Goal: Ask a question

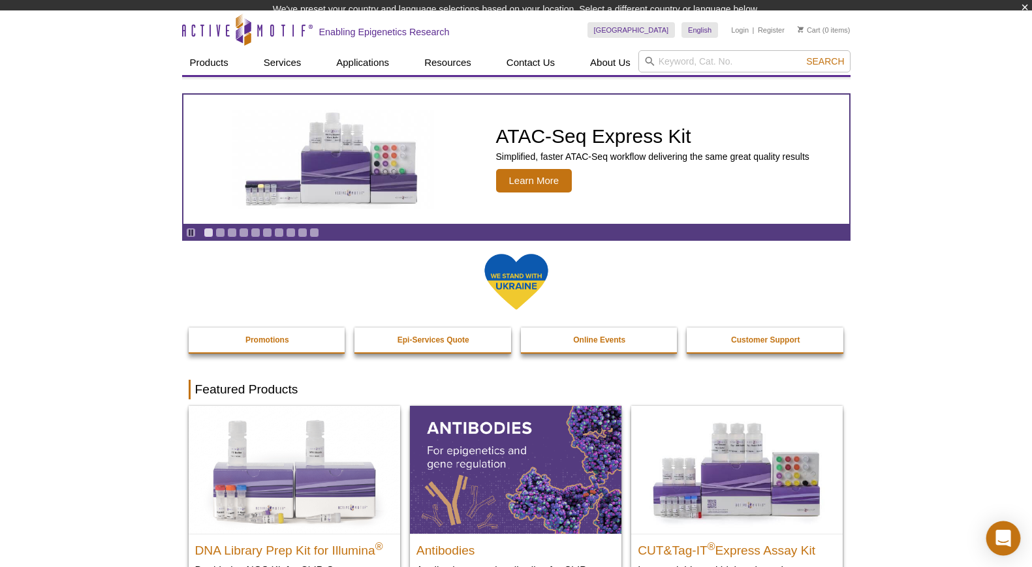
click at [1005, 538] on icon "Open Intercom Messenger" at bounding box center [1003, 538] width 15 height 17
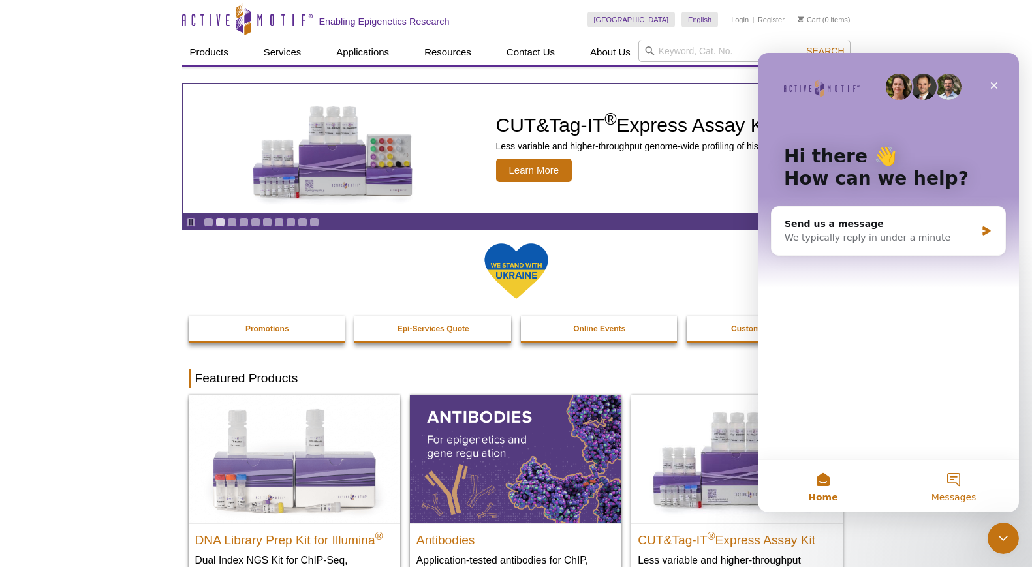
click at [957, 482] on button "Messages" at bounding box center [954, 486] width 131 height 52
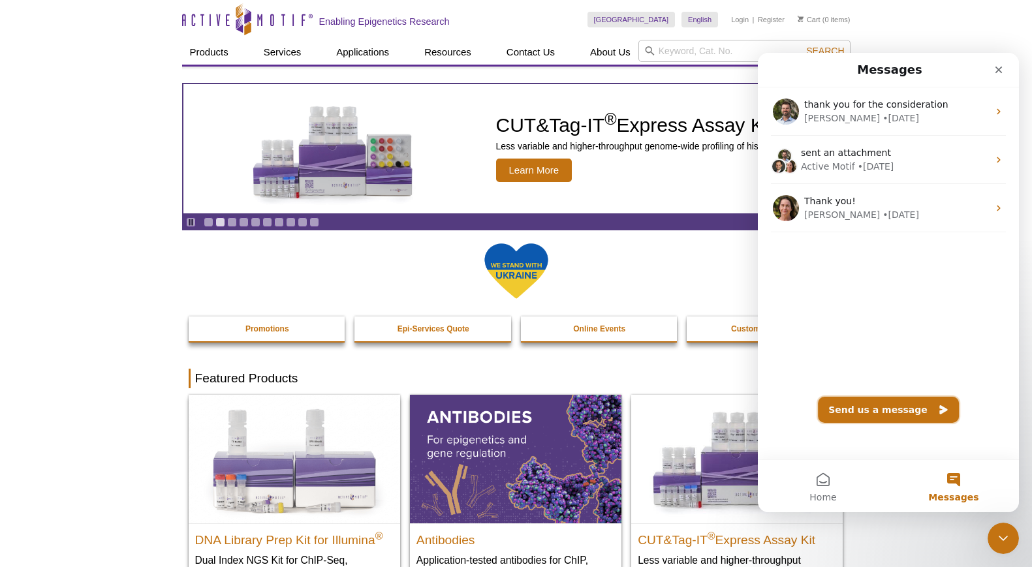
click at [872, 411] on button "Send us a message" at bounding box center [888, 410] width 141 height 26
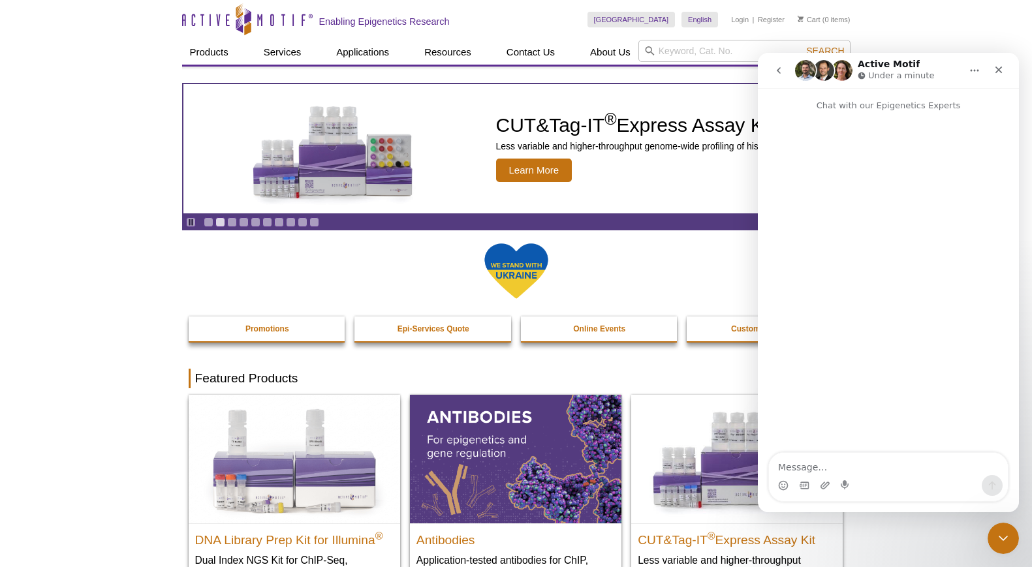
click at [808, 468] on textarea "Message…" at bounding box center [888, 464] width 239 height 22
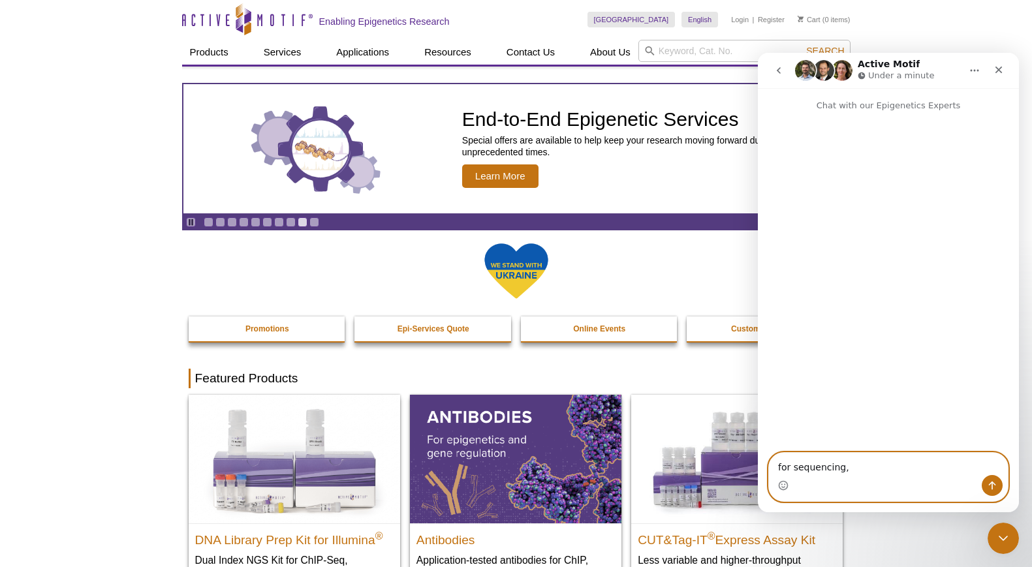
click at [852, 469] on textarea "for sequencing," at bounding box center [888, 464] width 239 height 22
paste textarea "phiX"
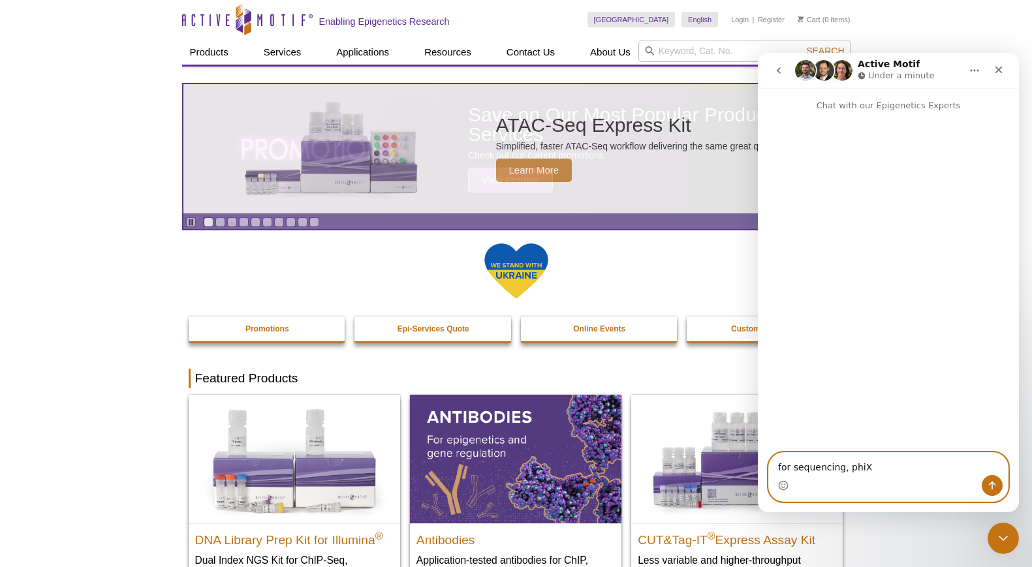
click at [880, 472] on textarea "for sequencing, phiX" at bounding box center [888, 464] width 239 height 22
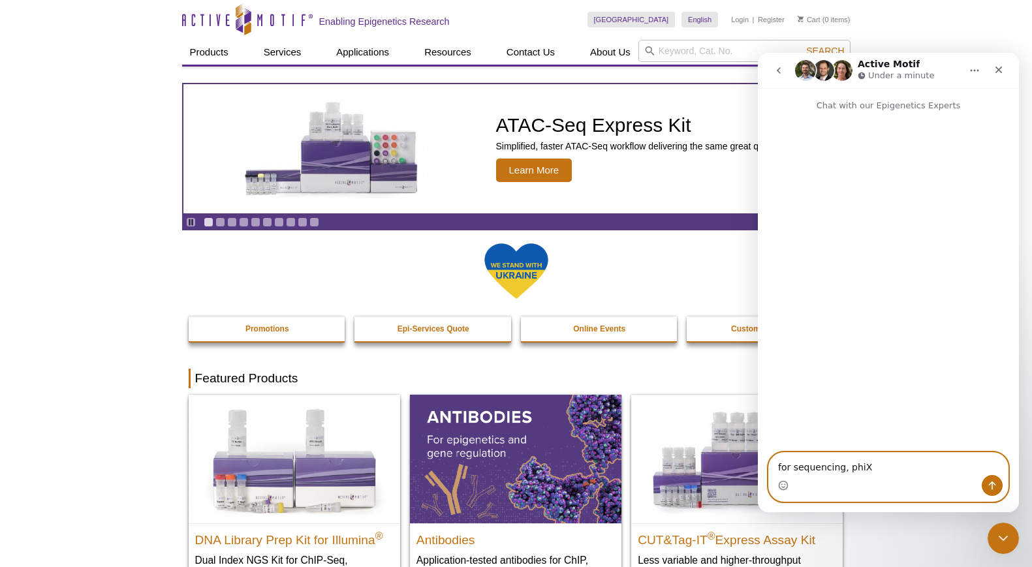
click at [846, 469] on textarea "for sequencing, phiX" at bounding box center [888, 464] width 239 height 22
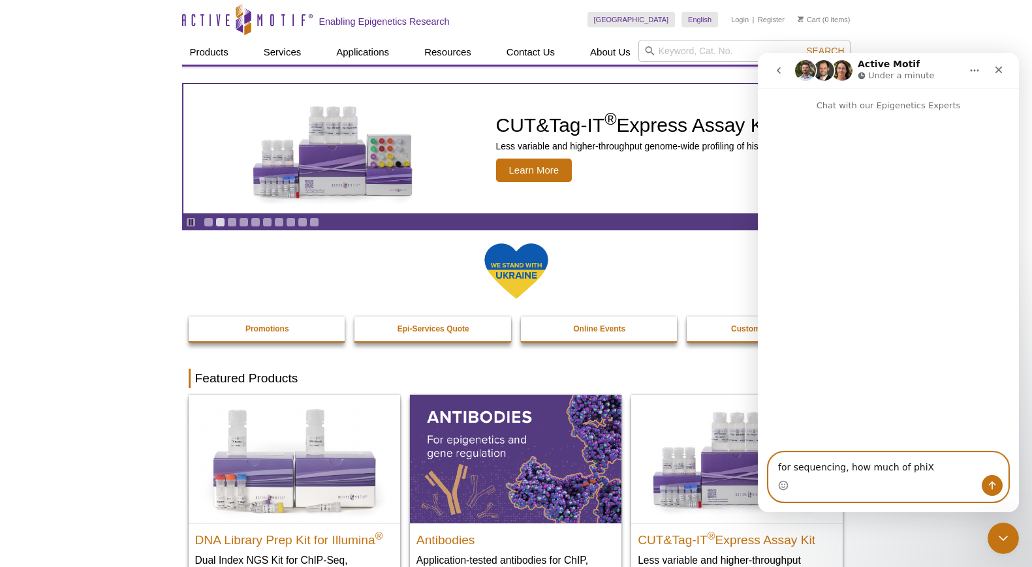
click at [930, 469] on textarea "for sequencing, how much of phiX" at bounding box center [888, 464] width 239 height 22
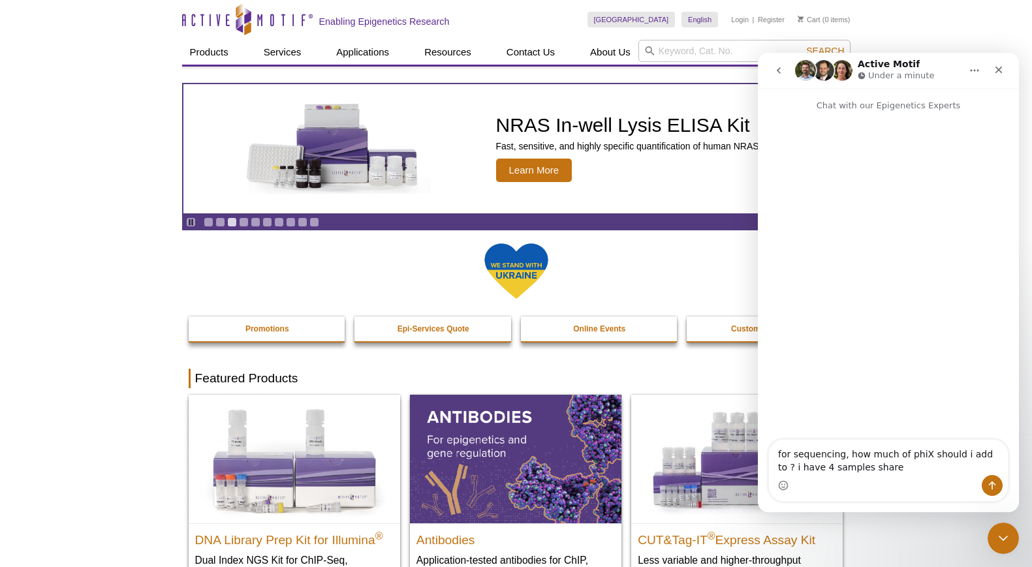
click at [971, 478] on div "Intercom messenger" at bounding box center [888, 485] width 239 height 21
click at [933, 485] on div "Intercom messenger" at bounding box center [888, 485] width 239 height 21
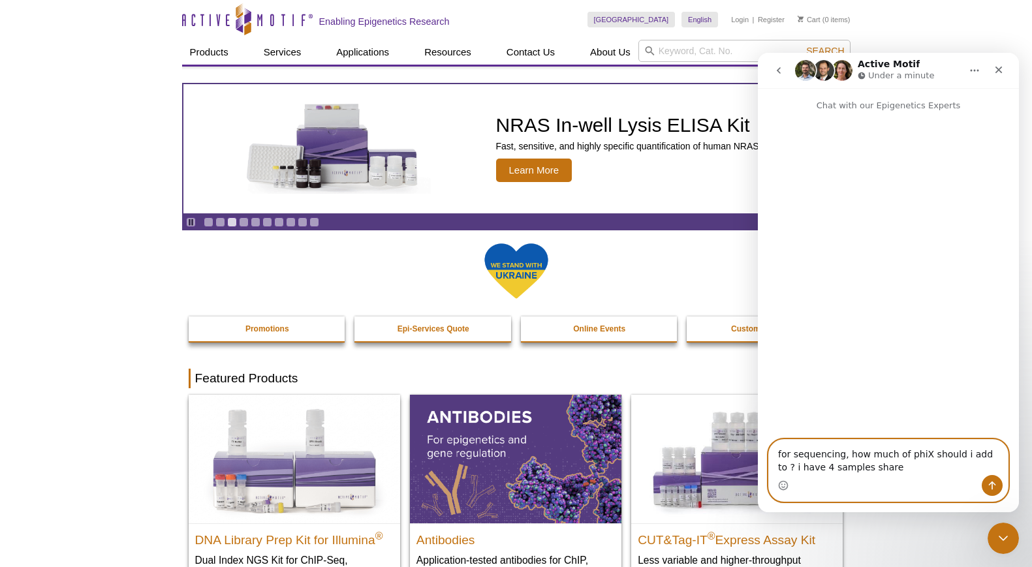
click at [888, 472] on textarea "for sequencing, how much of phiX should i add to ? i have 4 samples share" at bounding box center [888, 457] width 239 height 35
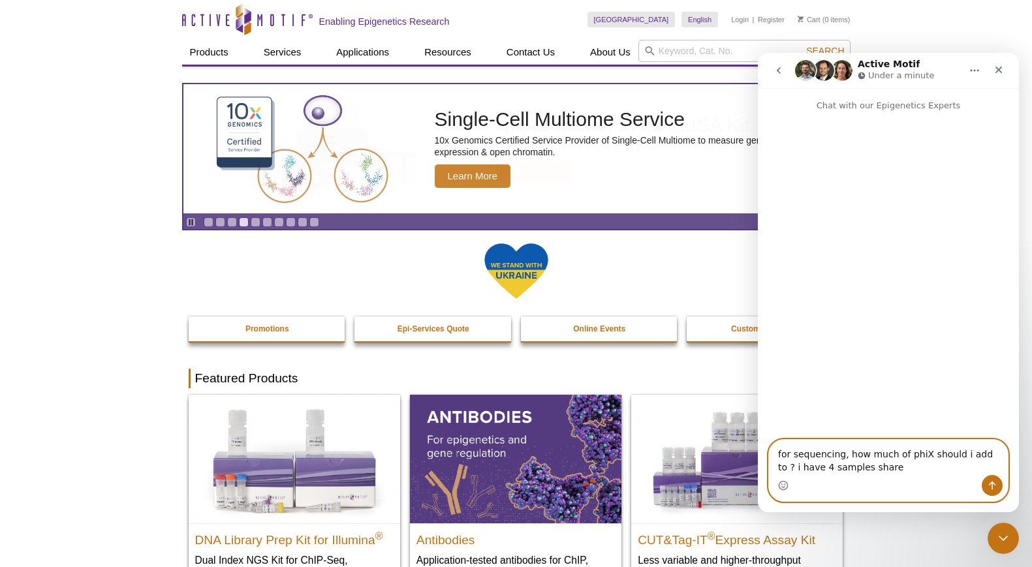
click at [887, 467] on textarea "for sequencing, how much of phiX should i add to ? i have 4 samples share" at bounding box center [888, 457] width 239 height 35
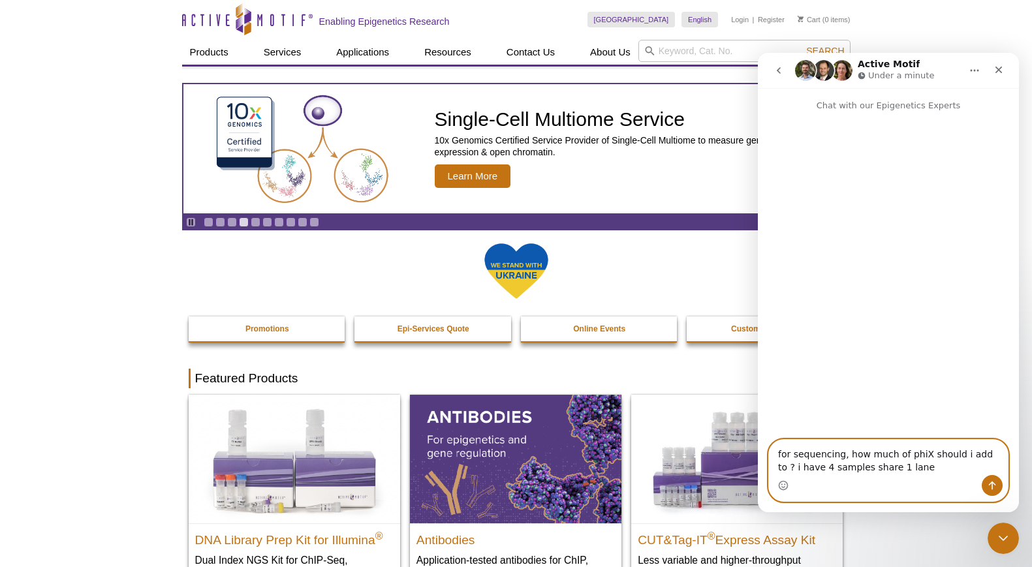
type textarea "for sequencing, how much of phiX should i add to ? i have 4 samples share 1 lan…"
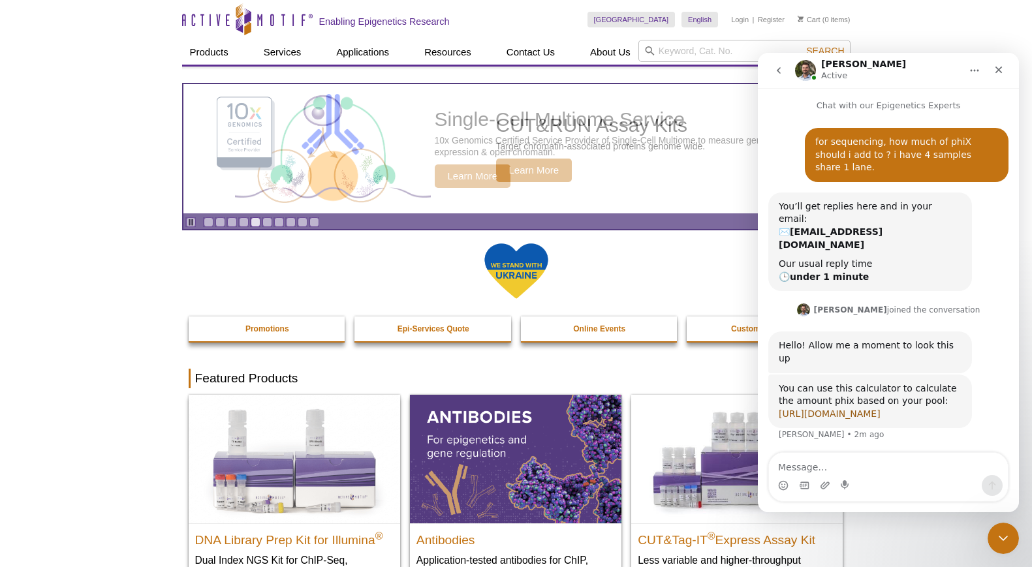
click at [881, 409] on link "[URL][DOMAIN_NAME]" at bounding box center [830, 414] width 102 height 10
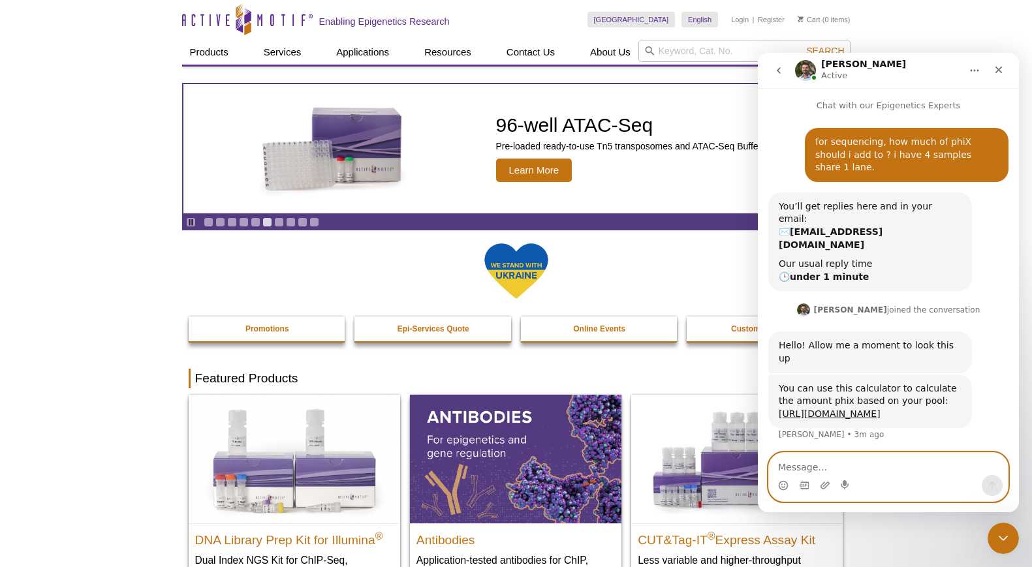
click at [840, 467] on textarea "Message…" at bounding box center [888, 464] width 239 height 22
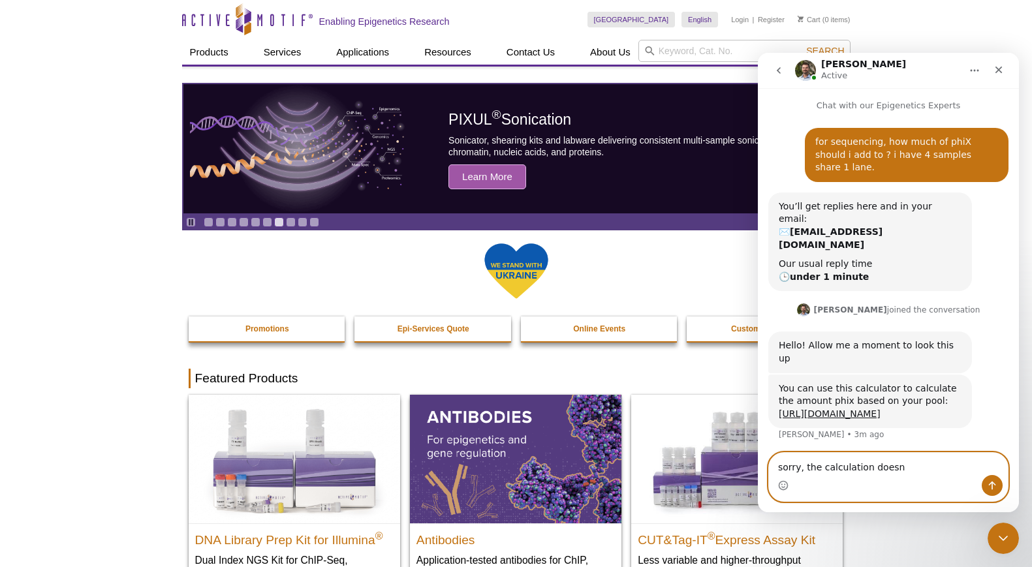
click at [840, 467] on textarea "sorry, the calculation doesn" at bounding box center [888, 464] width 239 height 22
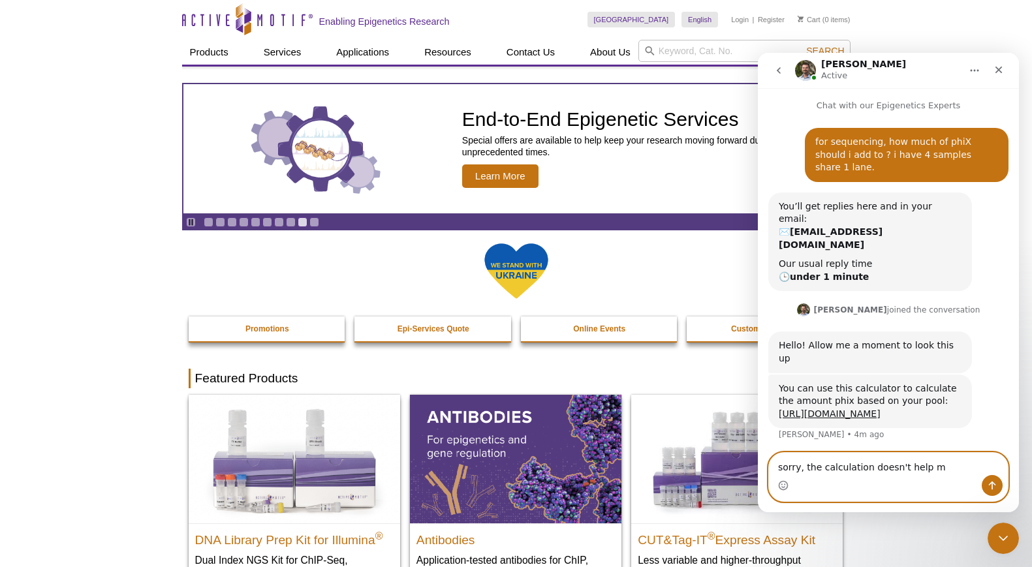
type textarea "sorry, the calculation doesn't help me"
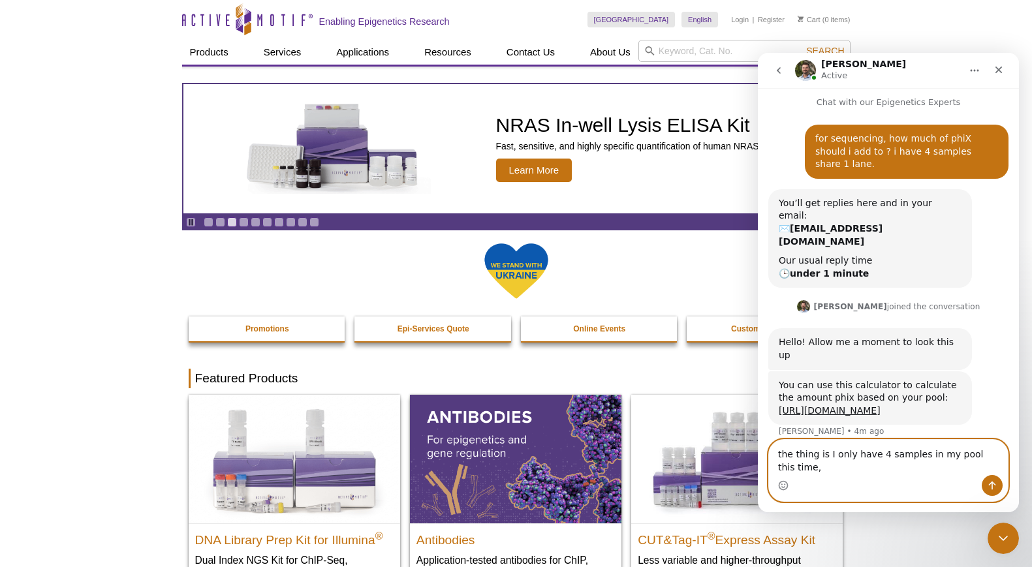
scroll to position [16, 0]
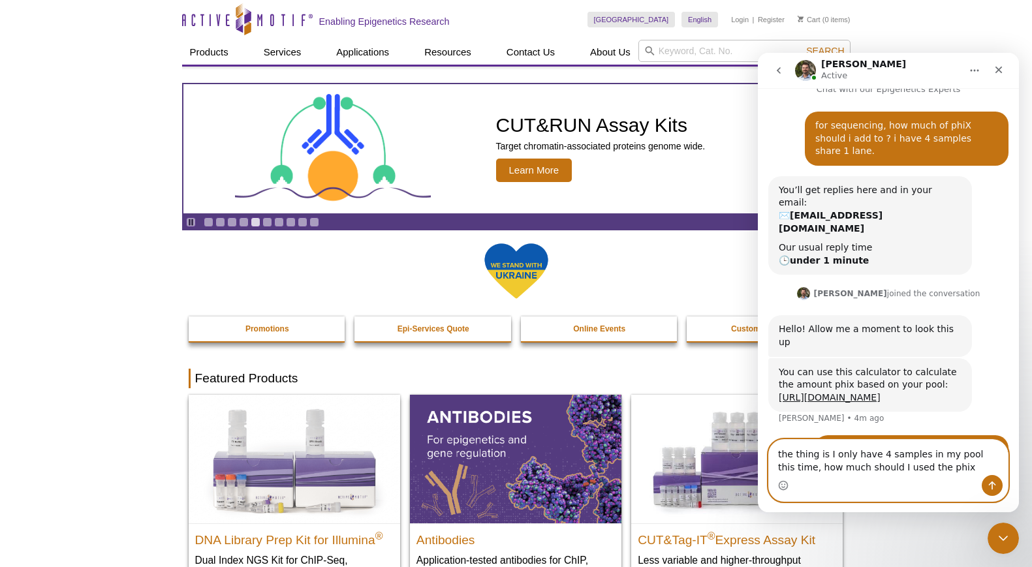
type textarea "the thing is I only have 4 samples in my pool this time, how much should I used…"
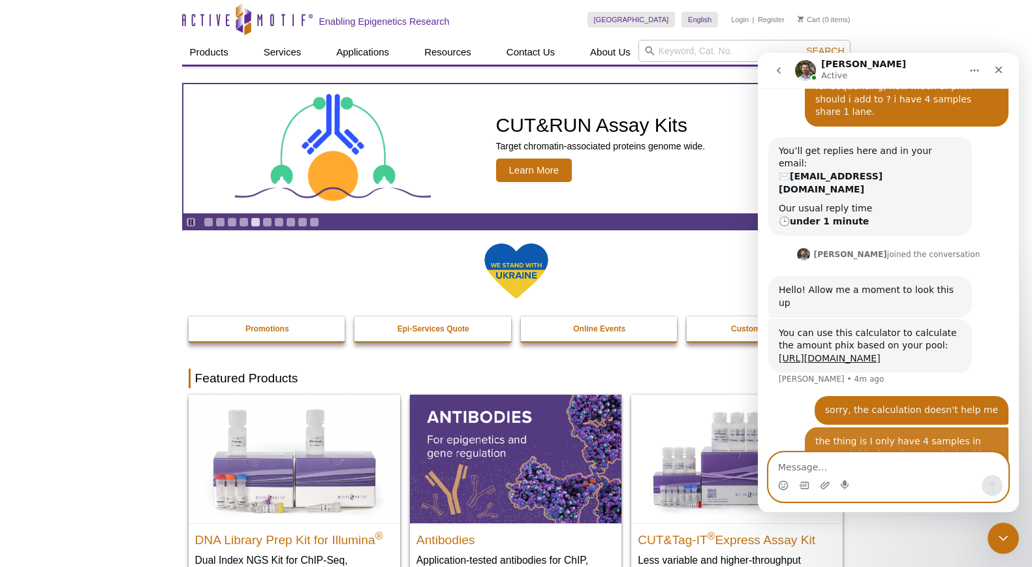
scroll to position [59, 0]
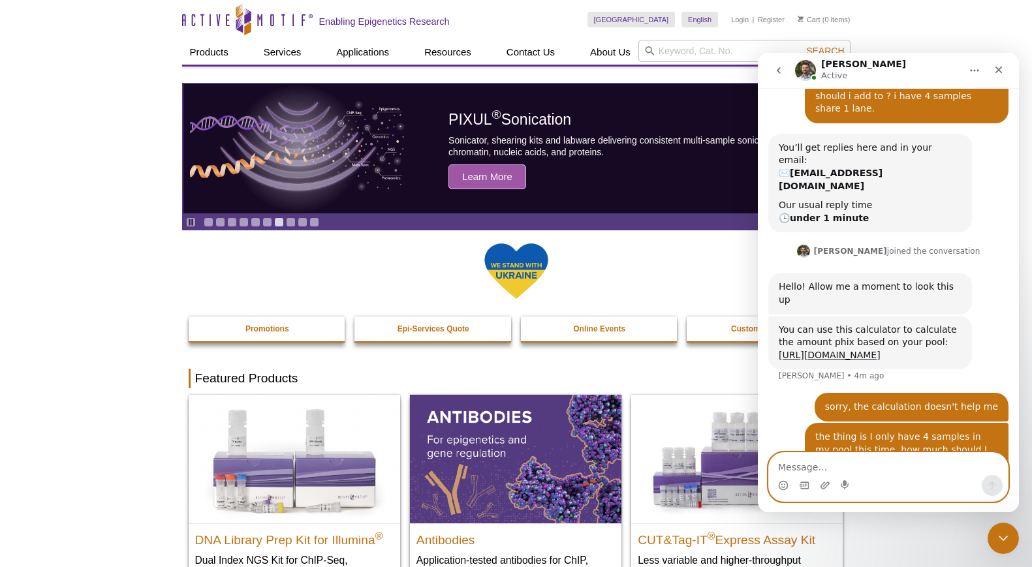
click at [927, 464] on textarea "Message…" at bounding box center [888, 464] width 239 height 22
type textarea "l"
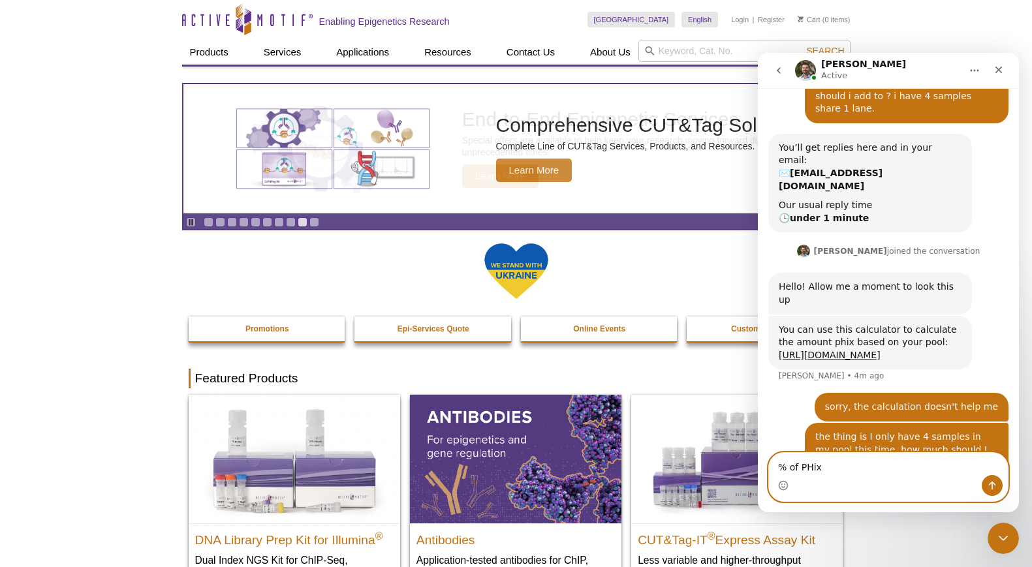
type textarea "% of PHix?"
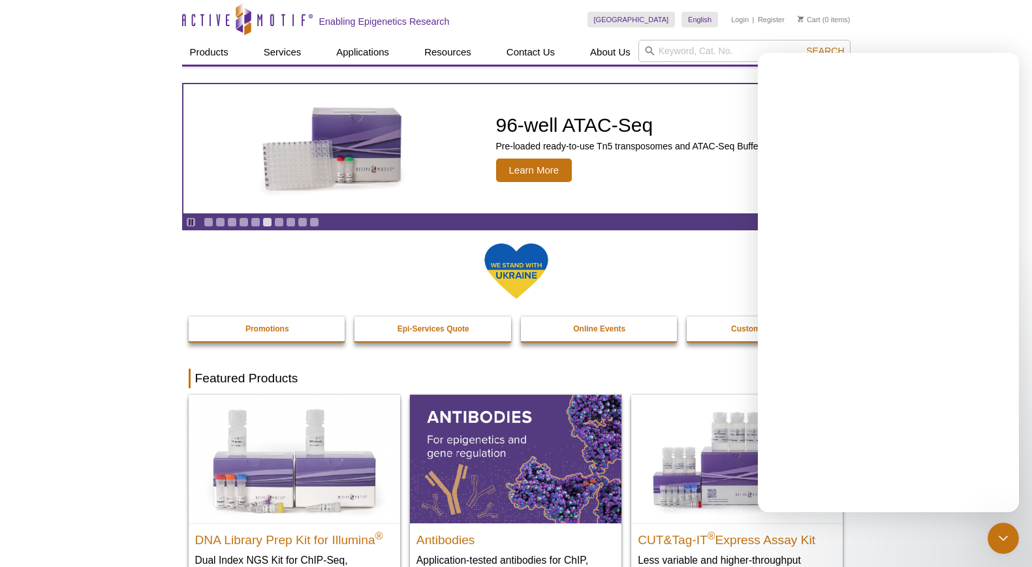
scroll to position [0, 0]
